Goal: Information Seeking & Learning: Learn about a topic

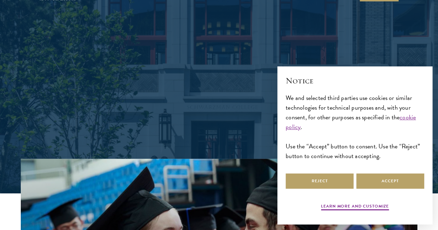
scroll to position [104, 0]
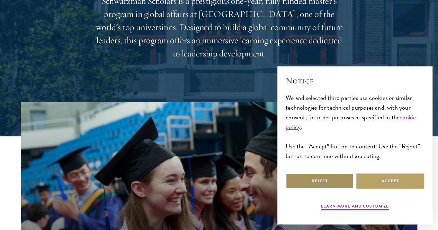
click at [300, 184] on button "Reject" at bounding box center [319, 181] width 68 height 16
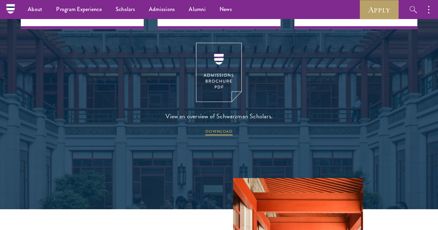
scroll to position [830, 0]
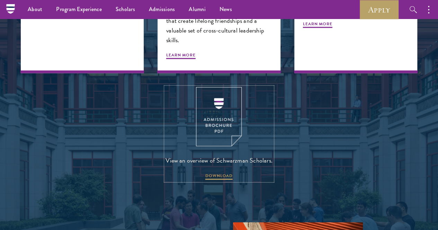
click at [218, 137] on img at bounding box center [219, 116] width 46 height 59
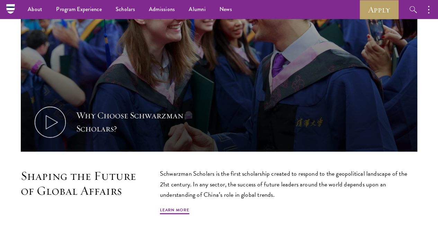
scroll to position [138, 0]
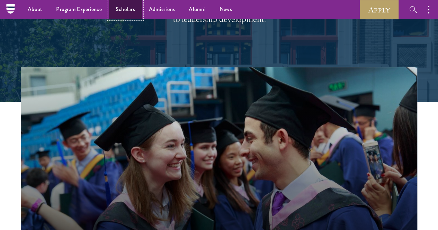
click at [121, 10] on link "Scholars" at bounding box center [125, 9] width 33 height 19
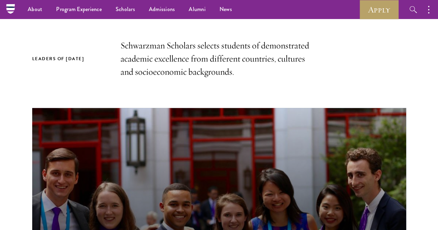
scroll to position [208, 0]
